Goal: Task Accomplishment & Management: Use online tool/utility

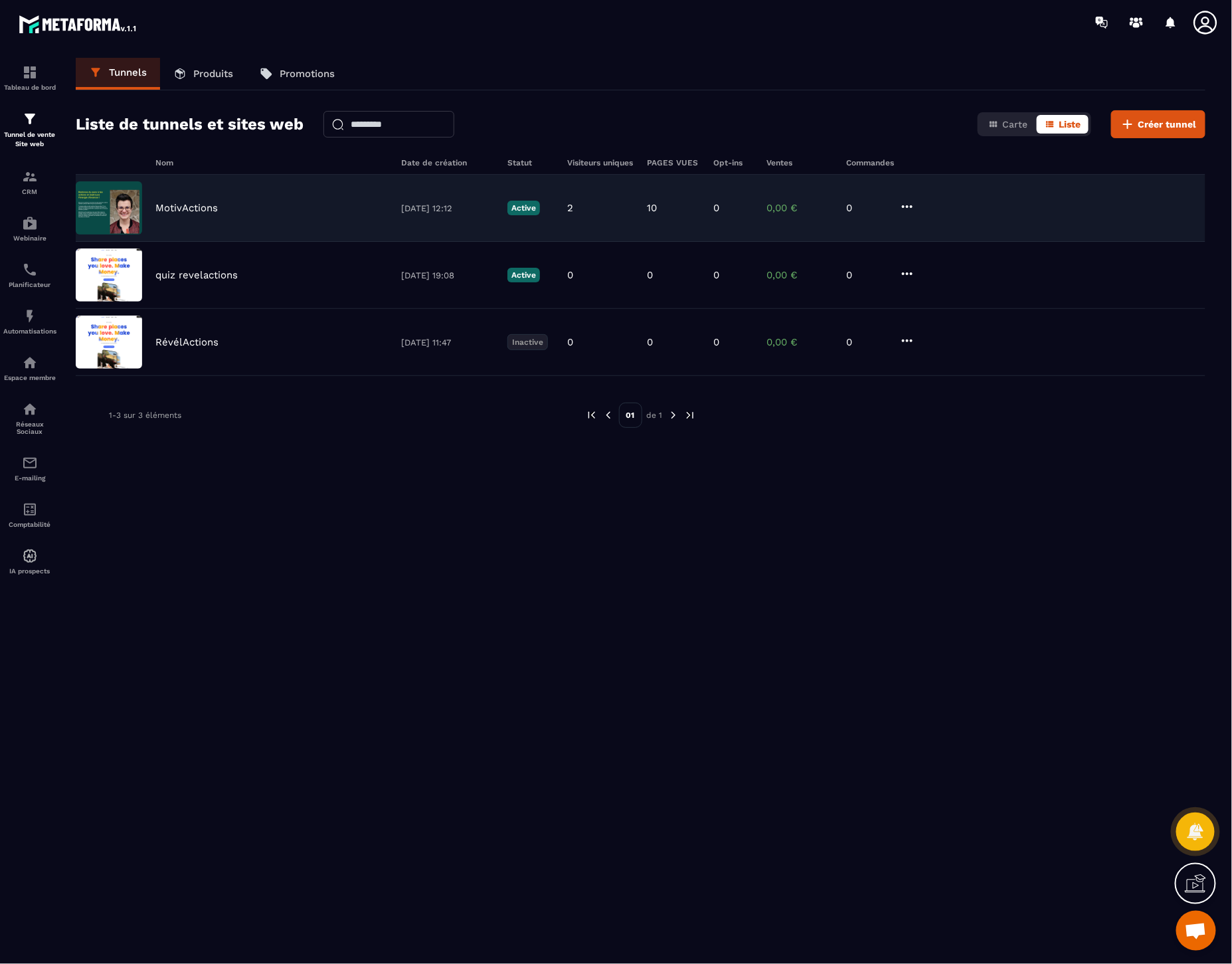
click at [187, 211] on p "MotivActions" at bounding box center [187, 208] width 62 height 12
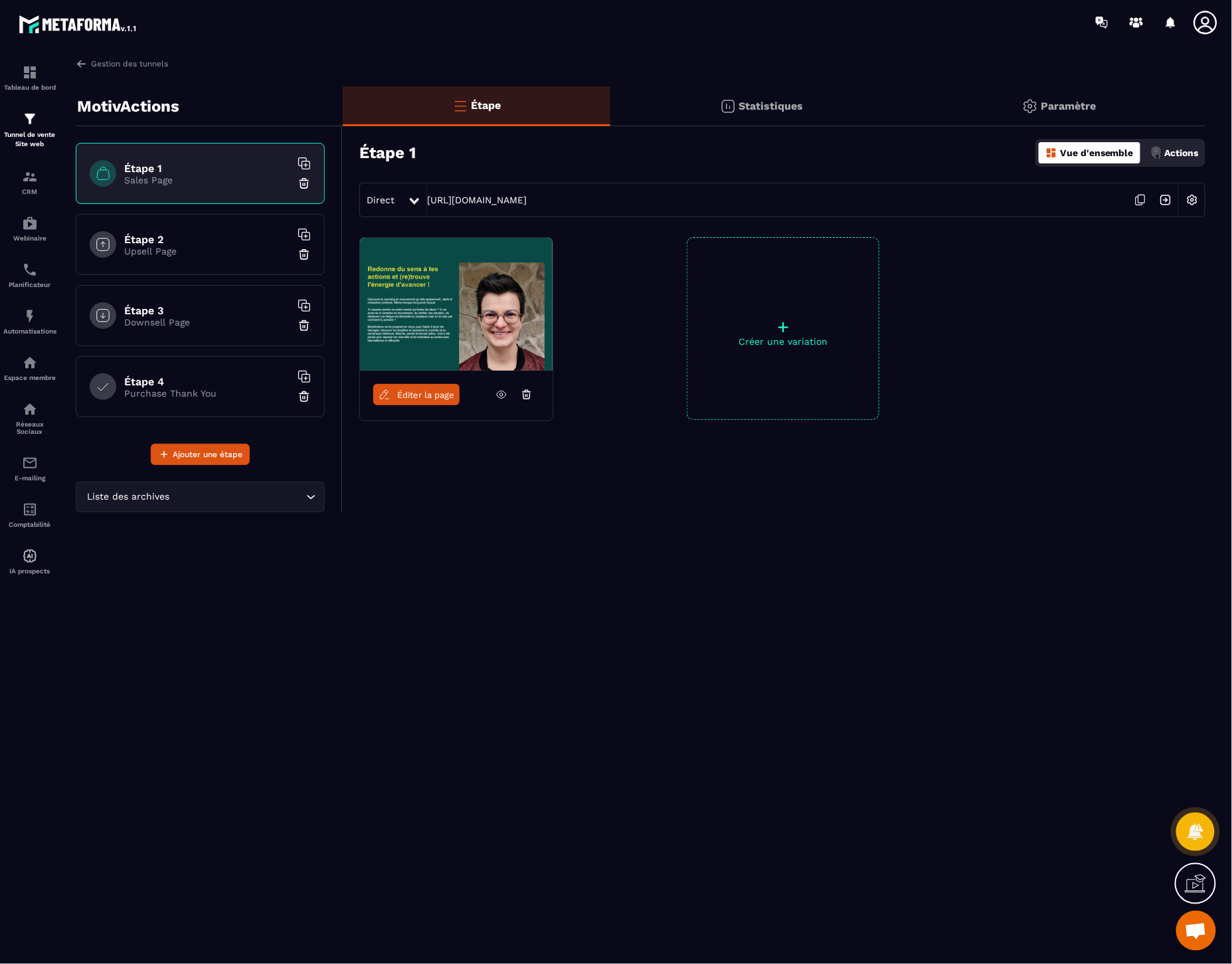
click at [161, 382] on h6 "Étape 4" at bounding box center [207, 381] width 166 height 13
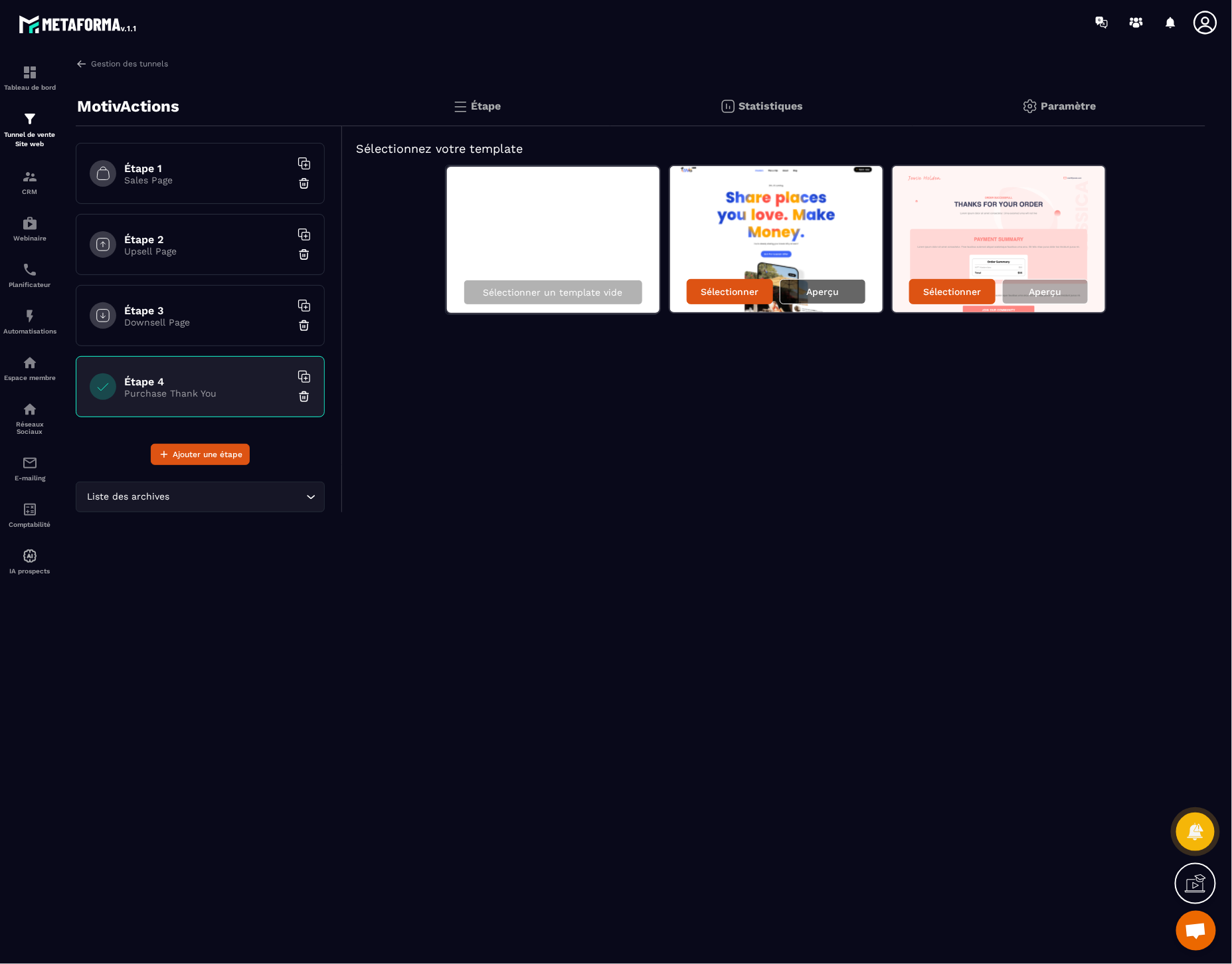
click at [829, 288] on p "Aperçu" at bounding box center [822, 291] width 33 height 11
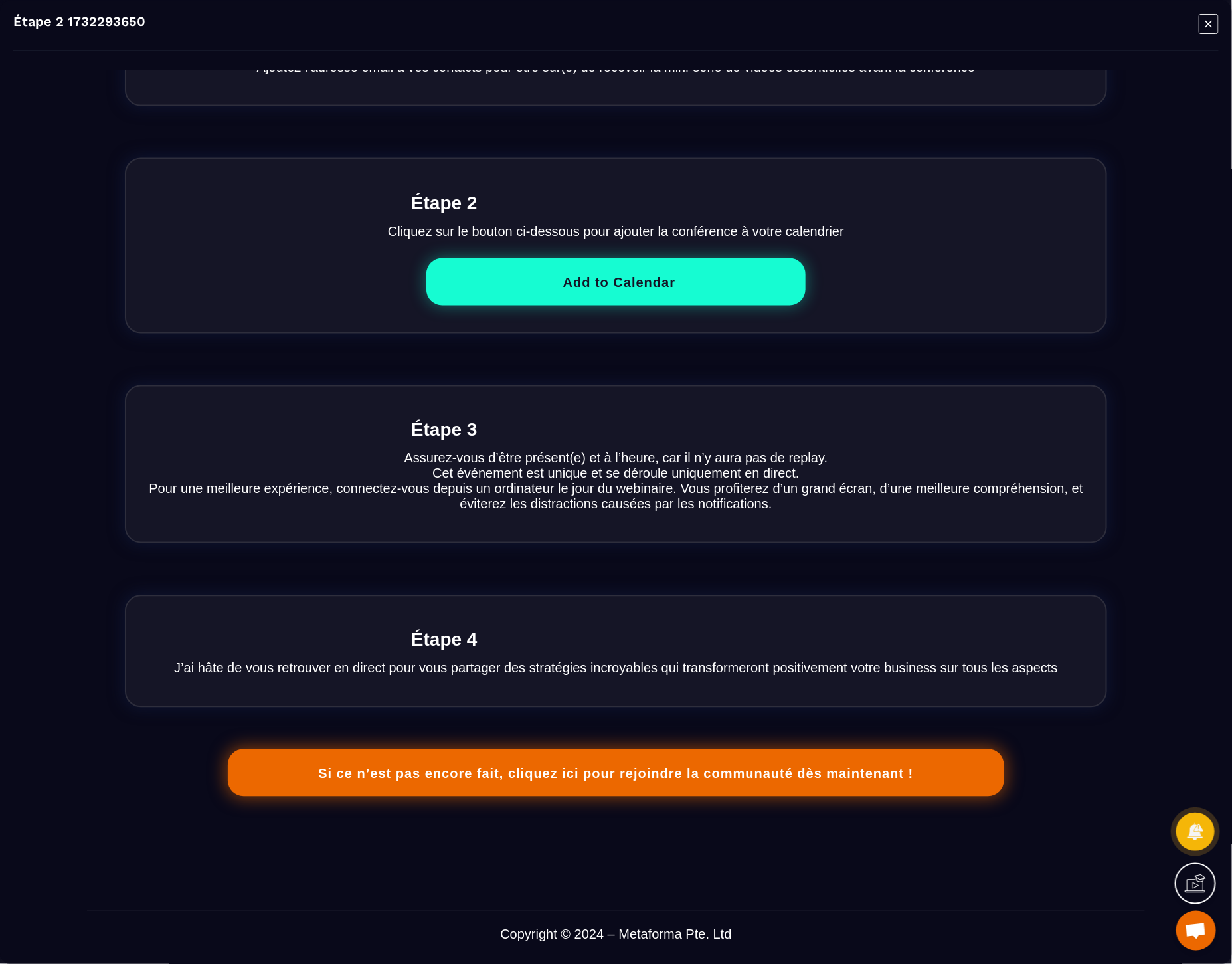
scroll to position [940, 0]
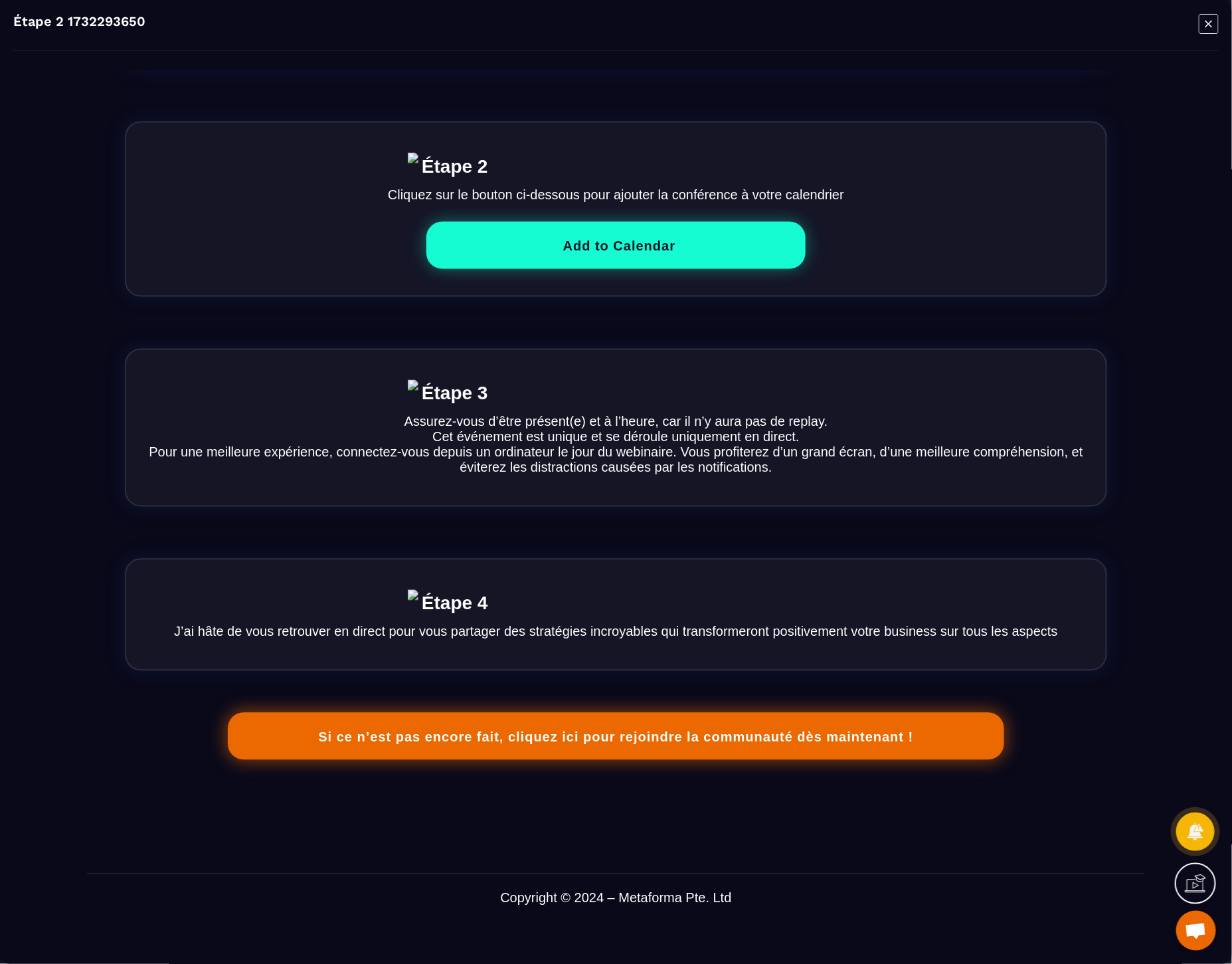
click at [1211, 22] on icon "Modal window" at bounding box center [1208, 23] width 7 height 7
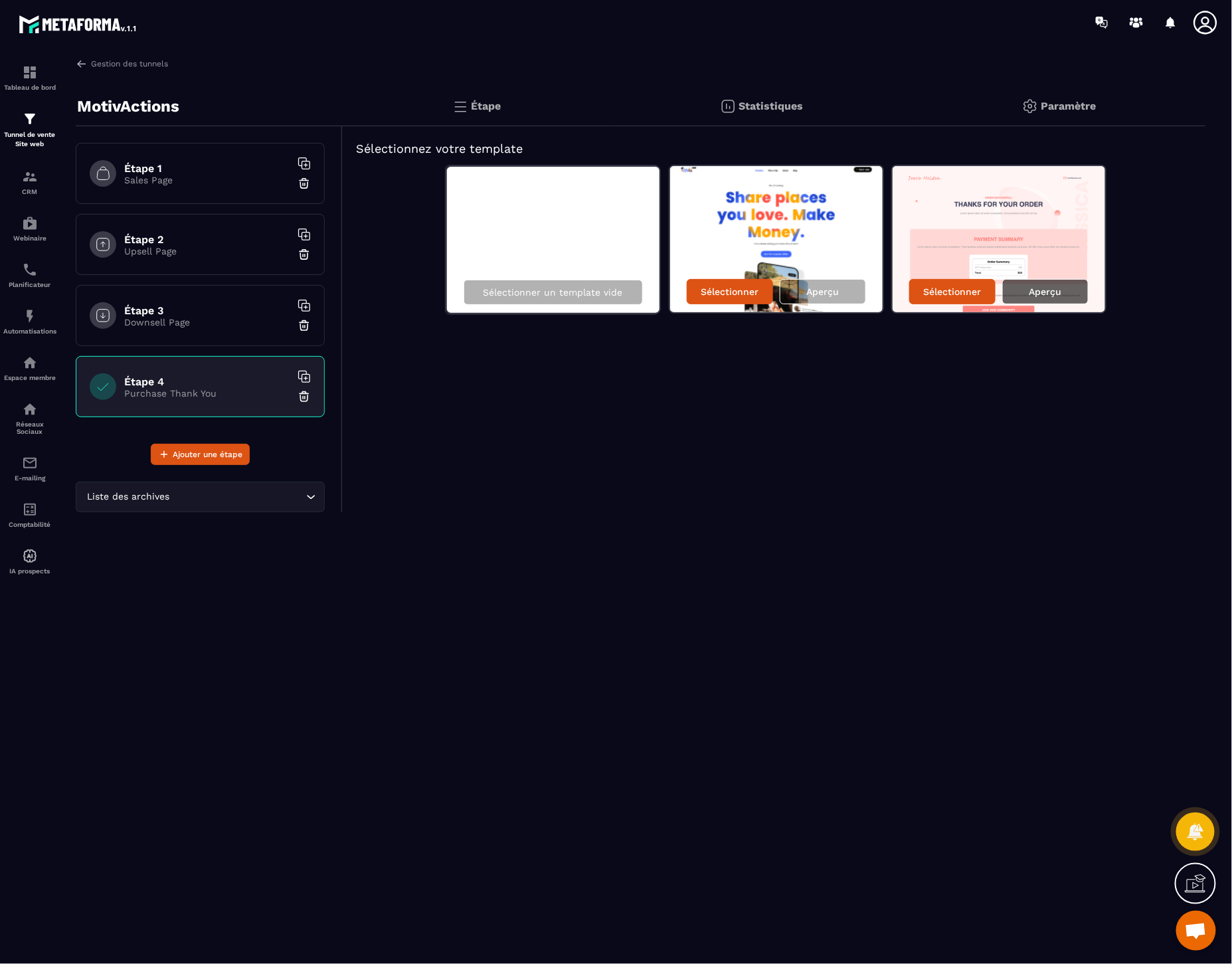
click at [1051, 283] on div "Aperçu" at bounding box center [1046, 291] width 87 height 25
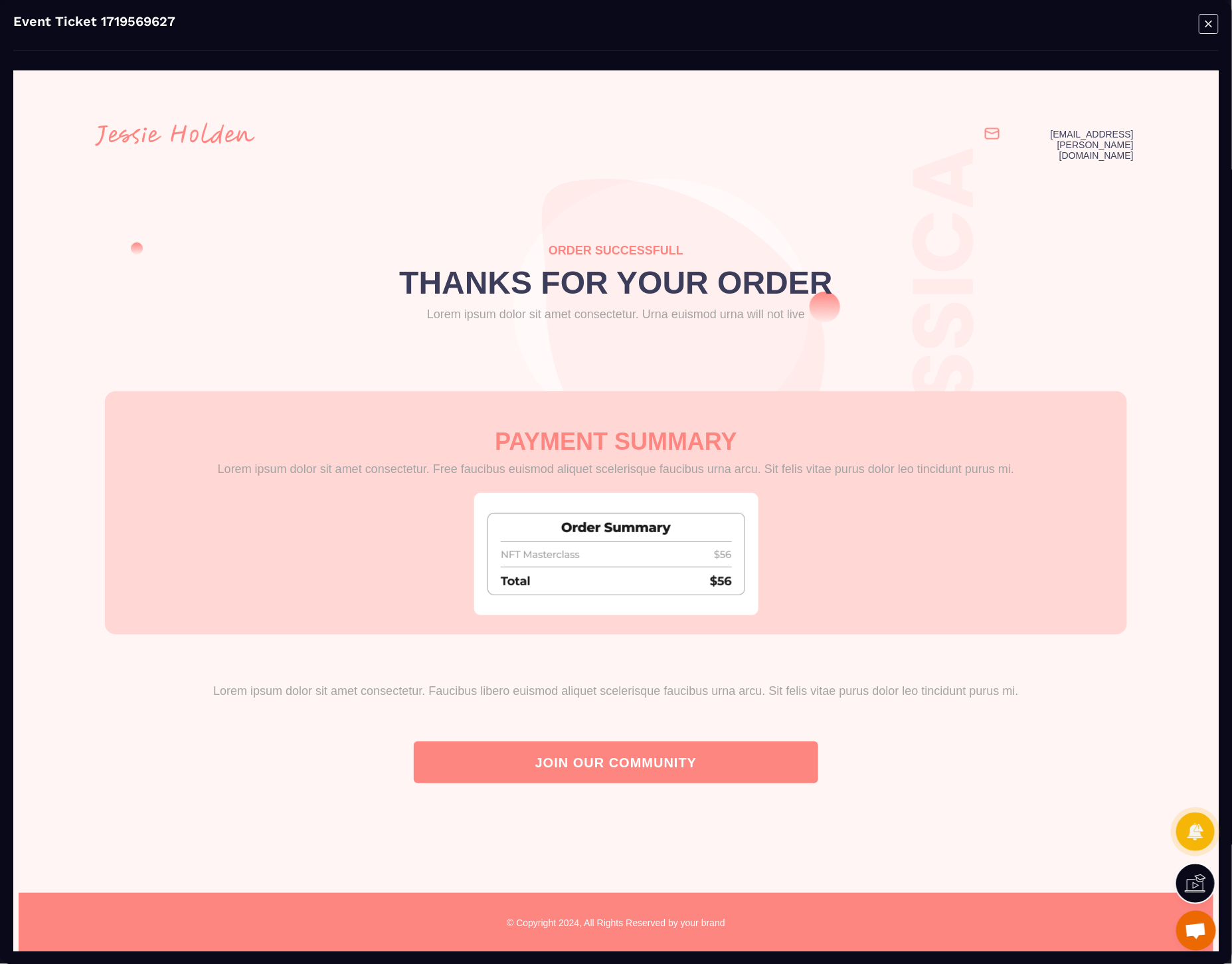
scroll to position [0, 0]
click at [1207, 20] on icon "Modal window" at bounding box center [1209, 24] width 20 height 20
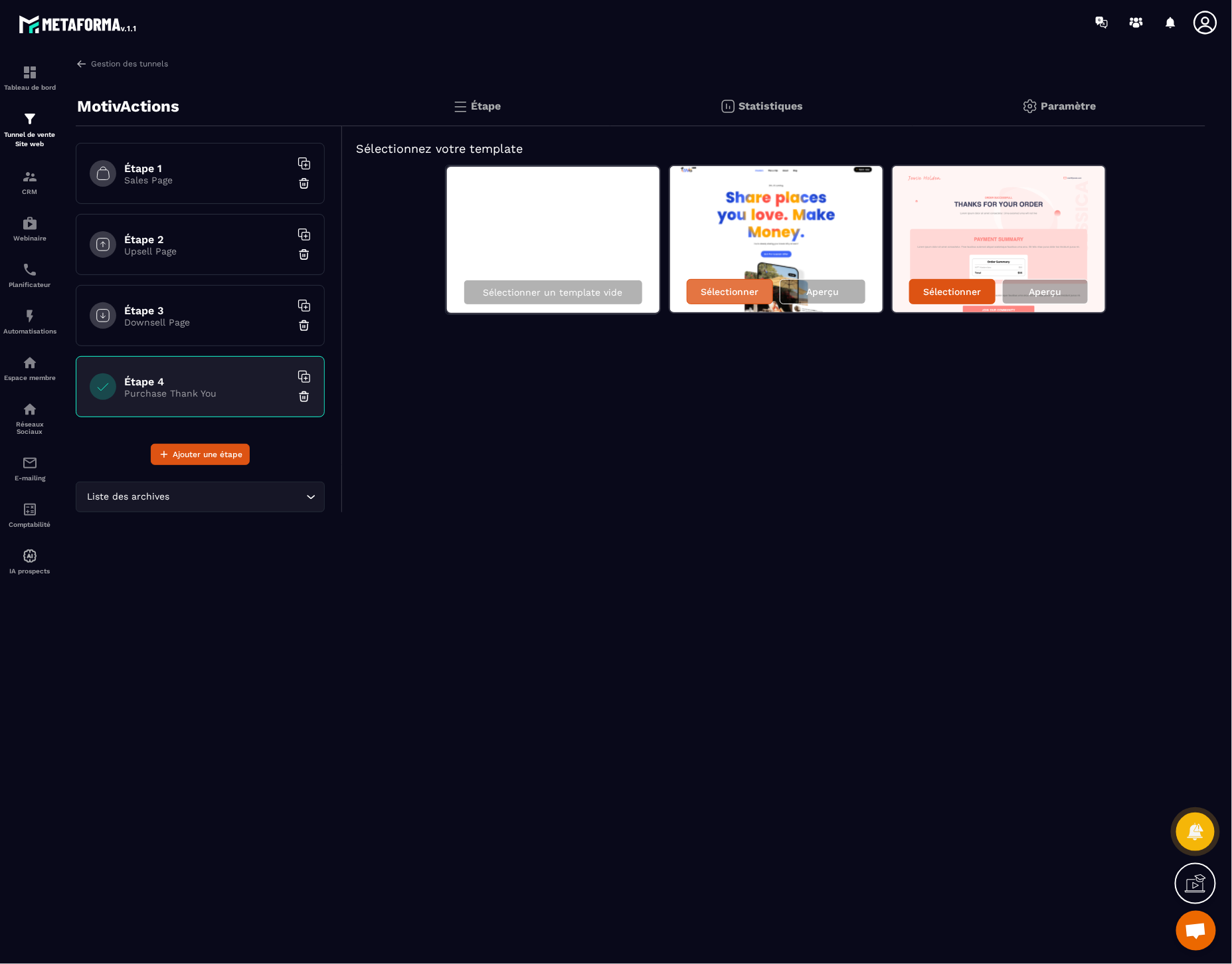
click at [719, 293] on p "Sélectionner" at bounding box center [729, 291] width 58 height 11
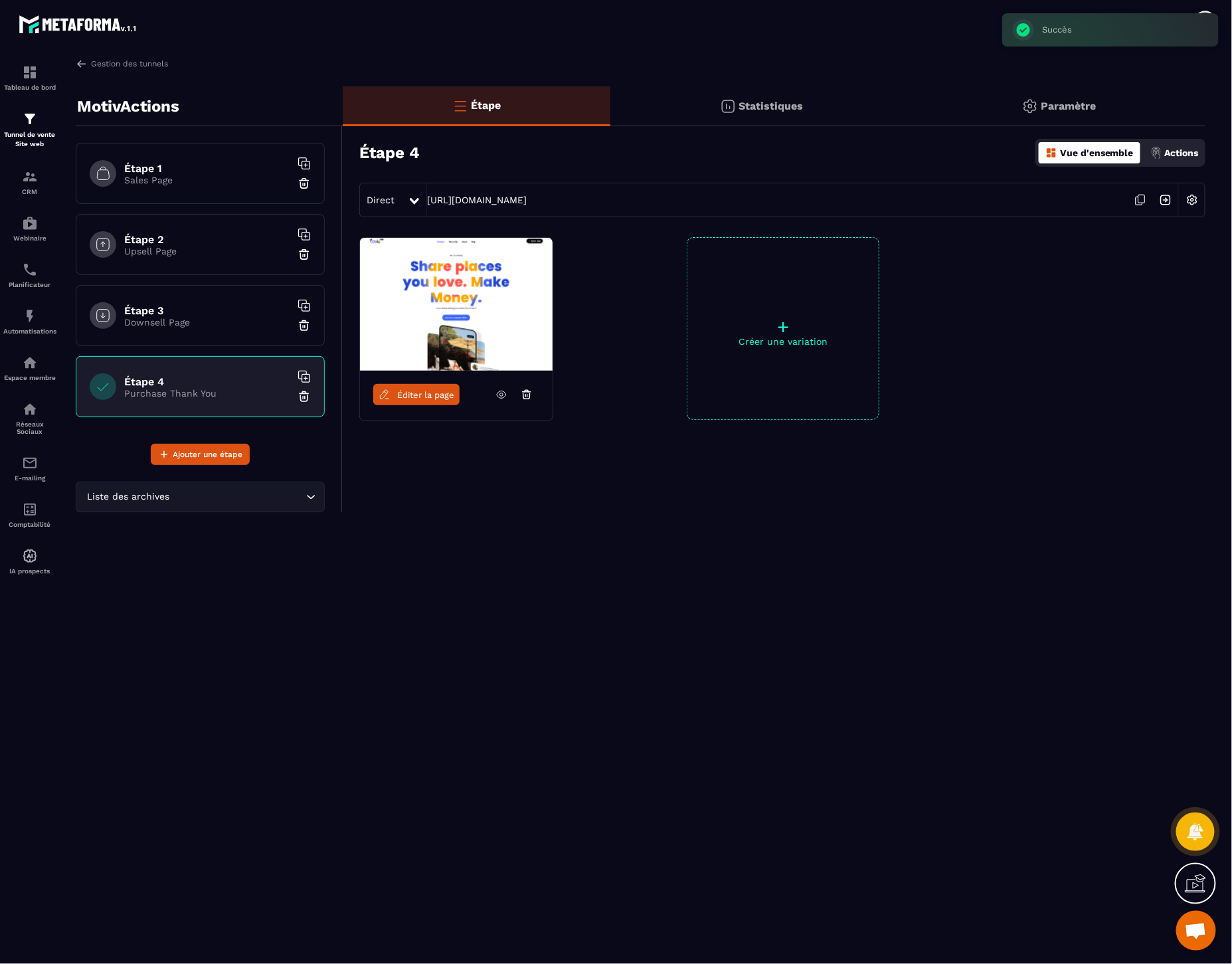
click at [412, 400] on link "Éditer la page" at bounding box center [417, 395] width 87 height 21
